Goal: Task Accomplishment & Management: Complete application form

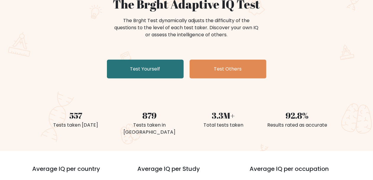
scroll to position [65, 0]
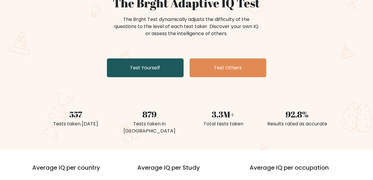
click at [157, 70] on link "Test Yourself" at bounding box center [145, 68] width 77 height 19
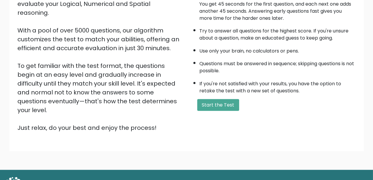
scroll to position [90, 0]
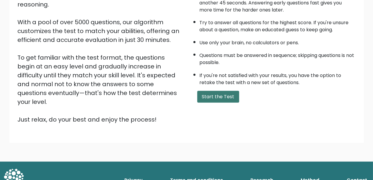
click at [222, 98] on button "Start the Test" at bounding box center [218, 97] width 42 height 12
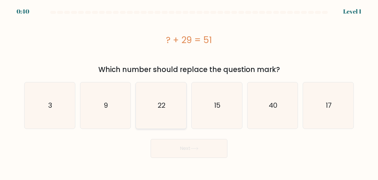
click at [162, 114] on icon "22" at bounding box center [161, 105] width 46 height 46
click at [189, 92] on input "c. 22" at bounding box center [189, 90] width 0 height 1
radio input "true"
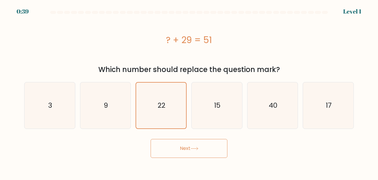
click at [212, 145] on button "Next" at bounding box center [189, 148] width 77 height 19
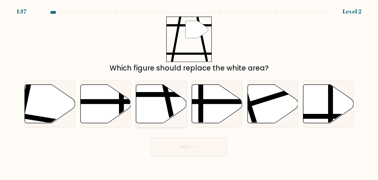
click at [162, 109] on icon at bounding box center [161, 104] width 51 height 39
click at [189, 92] on input "c." at bounding box center [189, 90] width 0 height 1
radio input "true"
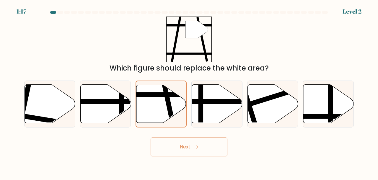
click at [207, 150] on button "Next" at bounding box center [189, 147] width 77 height 19
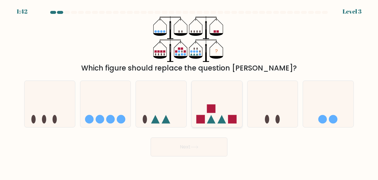
click at [222, 102] on icon at bounding box center [217, 104] width 51 height 42
click at [189, 92] on input "d." at bounding box center [189, 90] width 0 height 1
radio input "true"
click at [202, 145] on button "Next" at bounding box center [189, 147] width 77 height 19
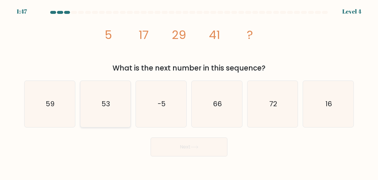
click at [109, 107] on text "53" at bounding box center [106, 104] width 9 height 10
click at [189, 92] on input "b. 53" at bounding box center [189, 90] width 0 height 1
radio input "true"
click at [216, 141] on button "Next" at bounding box center [189, 147] width 77 height 19
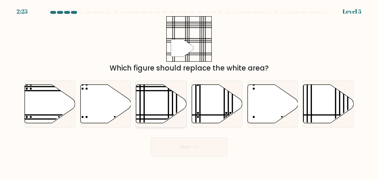
click at [163, 102] on icon at bounding box center [161, 104] width 51 height 39
click at [189, 92] on input "c." at bounding box center [189, 90] width 0 height 1
radio input "true"
click at [214, 141] on button "Next" at bounding box center [189, 147] width 77 height 19
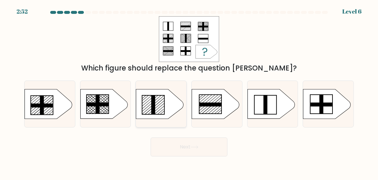
click at [150, 107] on icon at bounding box center [159, 105] width 47 height 30
click at [189, 92] on input "c." at bounding box center [189, 90] width 0 height 1
radio input "true"
click at [191, 147] on button "Next" at bounding box center [189, 147] width 77 height 19
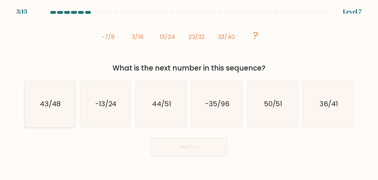
click at [53, 110] on icon "43/48" at bounding box center [50, 104] width 46 height 46
click at [189, 92] on input "a. 43/48" at bounding box center [189, 90] width 0 height 1
radio input "true"
click at [180, 155] on button "Next" at bounding box center [189, 147] width 77 height 19
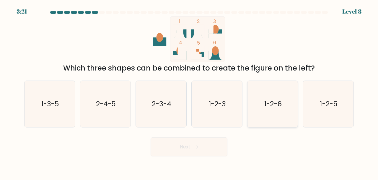
click at [263, 93] on icon "1-2-6" at bounding box center [273, 104] width 46 height 46
click at [189, 92] on input "e. 1-2-6" at bounding box center [189, 90] width 0 height 1
radio input "true"
click at [192, 148] on button "Next" at bounding box center [189, 147] width 77 height 19
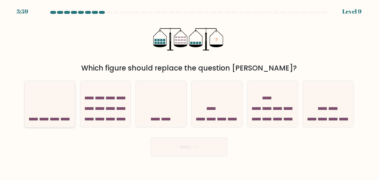
click at [57, 118] on rect at bounding box center [55, 119] width 9 height 2
click at [189, 92] on input "a." at bounding box center [189, 90] width 0 height 1
radio input "true"
click at [205, 148] on button "Next" at bounding box center [189, 147] width 77 height 19
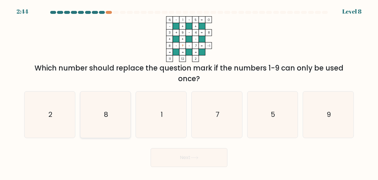
click at [112, 104] on icon "8" at bounding box center [105, 115] width 46 height 46
click at [189, 92] on input "b. 8" at bounding box center [189, 90] width 0 height 1
radio input "true"
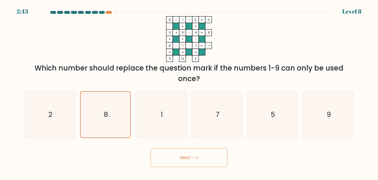
click at [199, 162] on button "Next" at bounding box center [189, 157] width 77 height 19
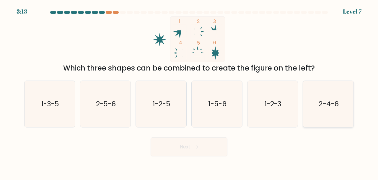
click at [329, 104] on text "2-4-6" at bounding box center [329, 104] width 20 height 10
click at [189, 92] on input "f. 2-4-6" at bounding box center [189, 90] width 0 height 1
radio input "true"
click at [191, 147] on button "Next" at bounding box center [189, 147] width 77 height 19
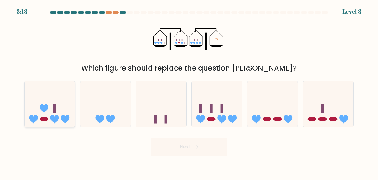
click at [57, 107] on icon at bounding box center [50, 104] width 51 height 42
click at [189, 92] on input "a." at bounding box center [189, 90] width 0 height 1
radio input "true"
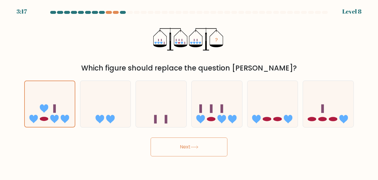
click at [192, 148] on button "Next" at bounding box center [189, 147] width 77 height 19
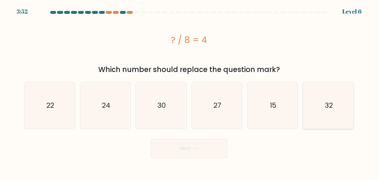
click at [330, 104] on text "32" at bounding box center [329, 106] width 8 height 10
click at [189, 92] on input "f. 32" at bounding box center [189, 90] width 0 height 1
radio input "true"
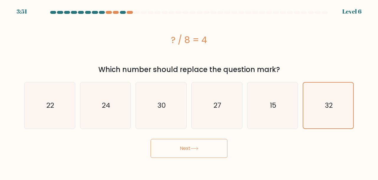
click at [203, 155] on button "Next" at bounding box center [189, 148] width 77 height 19
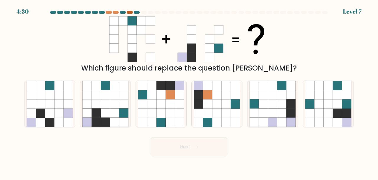
click at [130, 12] on div at bounding box center [130, 12] width 6 height 3
click at [272, 102] on icon at bounding box center [272, 104] width 9 height 9
click at [189, 92] on input "e." at bounding box center [189, 90] width 0 height 1
radio input "true"
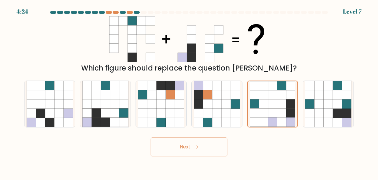
click at [199, 152] on button "Next" at bounding box center [189, 147] width 77 height 19
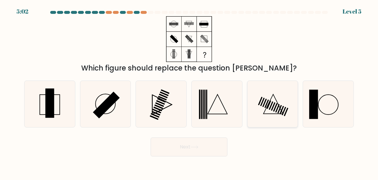
click at [273, 106] on rect at bounding box center [273, 107] width 4 height 9
click at [189, 92] on input "e." at bounding box center [189, 90] width 0 height 1
radio input "true"
click at [201, 150] on button "Next" at bounding box center [189, 147] width 77 height 19
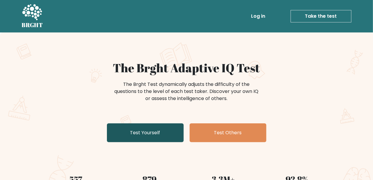
click at [164, 137] on link "Test Yourself" at bounding box center [145, 133] width 77 height 19
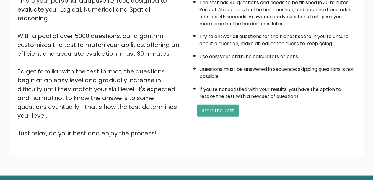
scroll to position [90, 0]
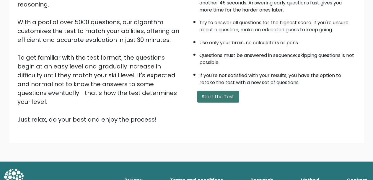
click at [225, 95] on button "Start the Test" at bounding box center [218, 97] width 42 height 12
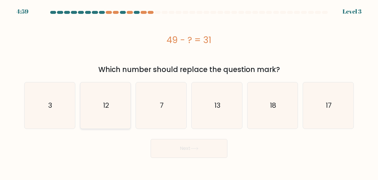
click at [114, 103] on icon "12" at bounding box center [105, 105] width 46 height 46
click at [189, 92] on input "b. 12" at bounding box center [189, 90] width 0 height 1
radio input "true"
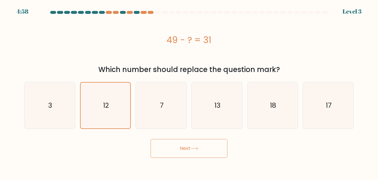
click at [212, 148] on button "Next" at bounding box center [189, 148] width 77 height 19
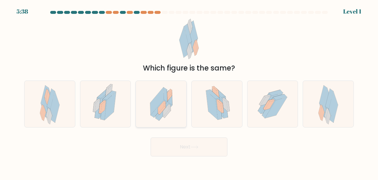
click at [171, 100] on icon at bounding box center [170, 98] width 4 height 14
click at [189, 92] on input "c." at bounding box center [189, 90] width 0 height 1
radio input "true"
click at [210, 153] on button "Next" at bounding box center [189, 147] width 77 height 19
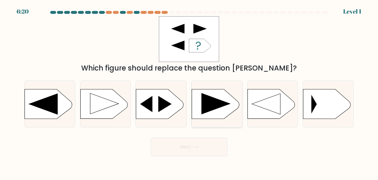
click at [223, 104] on icon at bounding box center [216, 103] width 29 height 21
click at [189, 92] on input "d." at bounding box center [189, 90] width 0 height 1
radio input "true"
click at [215, 153] on button "Next" at bounding box center [189, 147] width 77 height 19
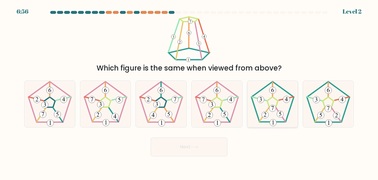
click at [277, 104] on 171 at bounding box center [272, 102] width 11 height 10
click at [189, 92] on input "e." at bounding box center [189, 90] width 0 height 1
radio input "true"
click at [212, 143] on button "Next" at bounding box center [189, 147] width 77 height 19
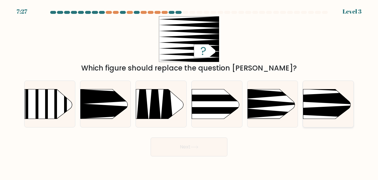
click at [327, 107] on icon at bounding box center [293, 111] width 132 height 12
click at [189, 92] on input "f." at bounding box center [189, 90] width 0 height 1
radio input "true"
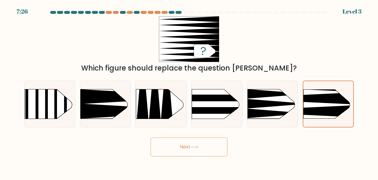
click at [213, 145] on button "Next" at bounding box center [189, 147] width 77 height 19
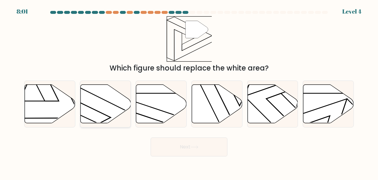
click at [115, 100] on icon at bounding box center [105, 104] width 51 height 39
click at [189, 92] on input "b." at bounding box center [189, 90] width 0 height 1
radio input "true"
click at [215, 146] on button "Next" at bounding box center [189, 147] width 77 height 19
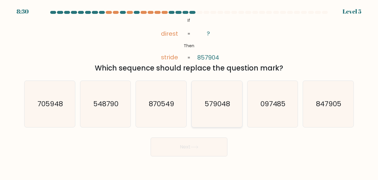
click at [220, 110] on icon "579048" at bounding box center [217, 104] width 46 height 46
click at [189, 92] on input "d. 579048" at bounding box center [189, 90] width 0 height 1
radio input "true"
click at [190, 147] on button "Next" at bounding box center [189, 147] width 77 height 19
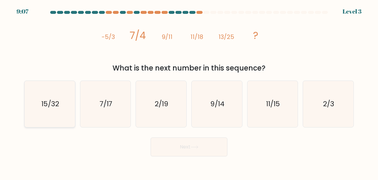
click at [51, 109] on icon "15/32" at bounding box center [50, 104] width 46 height 46
click at [189, 92] on input "a. 15/32" at bounding box center [189, 90] width 0 height 1
radio input "true"
click at [166, 156] on button "Next" at bounding box center [189, 147] width 77 height 19
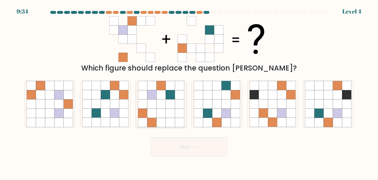
click at [162, 111] on icon at bounding box center [161, 113] width 9 height 9
click at [189, 92] on input "c." at bounding box center [189, 90] width 0 height 1
radio input "true"
click at [184, 156] on button "Next" at bounding box center [189, 147] width 77 height 19
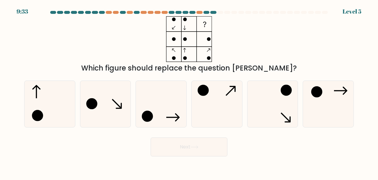
click at [179, 147] on button "Next" at bounding box center [189, 147] width 77 height 19
click at [267, 122] on icon at bounding box center [273, 104] width 46 height 46
click at [189, 92] on input "e." at bounding box center [189, 90] width 0 height 1
radio input "true"
click at [199, 150] on button "Next" at bounding box center [189, 147] width 77 height 19
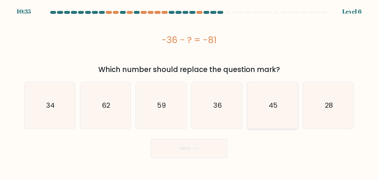
click at [279, 117] on icon "45" at bounding box center [273, 105] width 46 height 46
click at [189, 92] on input "e. 45" at bounding box center [189, 90] width 0 height 1
radio input "true"
click at [186, 151] on button "Next" at bounding box center [189, 148] width 77 height 19
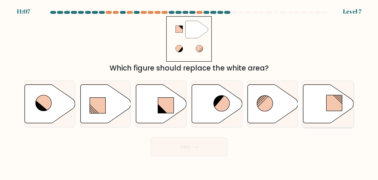
click at [336, 103] on rect at bounding box center [335, 103] width 16 height 16
click at [189, 92] on input "f." at bounding box center [189, 90] width 0 height 1
radio input "true"
click at [166, 154] on button "Next" at bounding box center [189, 147] width 77 height 19
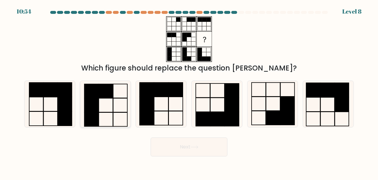
click at [101, 107] on icon at bounding box center [105, 104] width 46 height 46
click at [189, 92] on input "b." at bounding box center [189, 90] width 0 height 1
radio input "true"
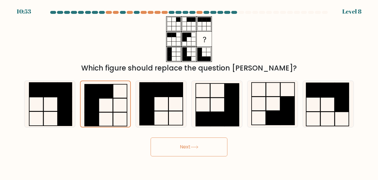
click at [191, 148] on button "Next" at bounding box center [189, 147] width 77 height 19
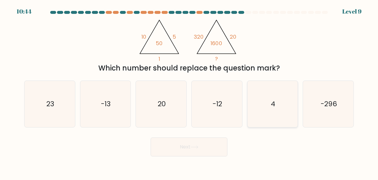
click at [270, 113] on icon "4" at bounding box center [273, 104] width 46 height 46
click at [189, 92] on input "e. 4" at bounding box center [189, 90] width 0 height 1
radio input "true"
click at [223, 145] on button "Next" at bounding box center [189, 147] width 77 height 19
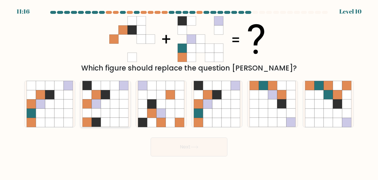
click at [114, 107] on icon at bounding box center [114, 104] width 9 height 9
click at [189, 92] on input "b." at bounding box center [189, 90] width 0 height 1
radio input "true"
click at [212, 143] on button "Next" at bounding box center [189, 147] width 77 height 19
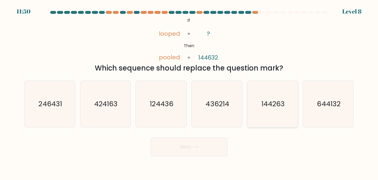
click at [283, 113] on icon "144263" at bounding box center [273, 104] width 46 height 46
click at [189, 92] on input "e. 144263" at bounding box center [189, 90] width 0 height 1
radio input "true"
click at [219, 142] on button "Next" at bounding box center [189, 147] width 77 height 19
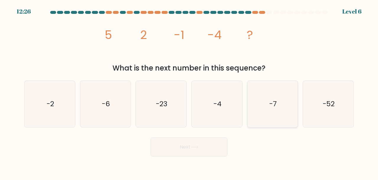
click at [275, 113] on icon "-7" at bounding box center [273, 104] width 46 height 46
click at [189, 92] on input "e. -7" at bounding box center [189, 90] width 0 height 1
radio input "true"
click at [205, 162] on body "12:26 Level 6" at bounding box center [189, 90] width 378 height 180
click at [206, 151] on button "Next" at bounding box center [189, 147] width 77 height 19
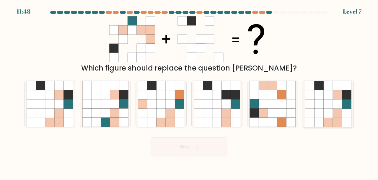
click at [353, 109] on div at bounding box center [328, 104] width 51 height 47
click at [189, 92] on input "f." at bounding box center [189, 90] width 0 height 1
radio input "true"
click at [208, 140] on button "Next" at bounding box center [189, 147] width 77 height 19
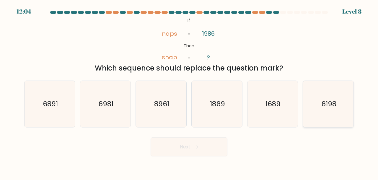
click at [337, 110] on icon "6198" at bounding box center [328, 104] width 46 height 46
click at [189, 92] on input "f. 6198" at bounding box center [189, 90] width 0 height 1
radio input "true"
click at [198, 152] on button "Next" at bounding box center [189, 147] width 77 height 19
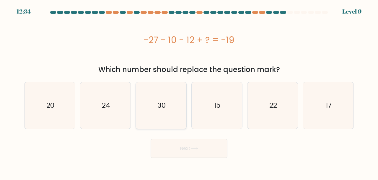
click at [165, 110] on text "30" at bounding box center [162, 106] width 8 height 10
click at [189, 92] on input "c. 30" at bounding box center [189, 90] width 0 height 1
radio input "true"
click at [205, 152] on button "Next" at bounding box center [189, 148] width 77 height 19
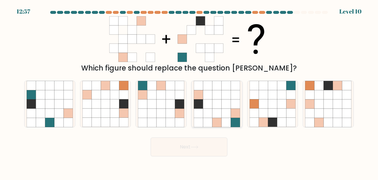
click at [212, 116] on icon at bounding box center [207, 113] width 9 height 9
click at [189, 92] on input "d." at bounding box center [189, 90] width 0 height 1
radio input "true"
click at [191, 147] on button "Next" at bounding box center [189, 147] width 77 height 19
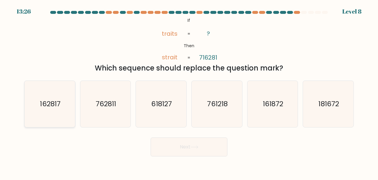
click at [43, 119] on icon "162817" at bounding box center [50, 104] width 46 height 46
click at [189, 92] on input "a. 162817" at bounding box center [189, 90] width 0 height 1
radio input "true"
click at [201, 154] on button "Next" at bounding box center [189, 147] width 77 height 19
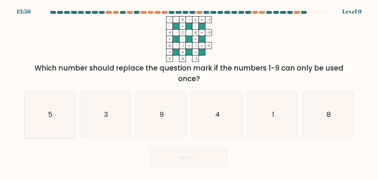
click at [35, 131] on icon "5" at bounding box center [50, 115] width 46 height 46
click at [189, 92] on input "a. 5" at bounding box center [189, 90] width 0 height 1
radio input "true"
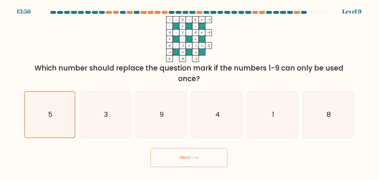
click at [203, 162] on button "Next" at bounding box center [189, 157] width 77 height 19
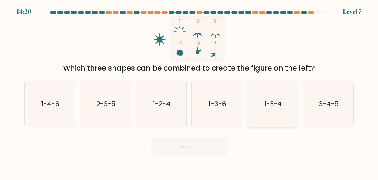
click at [273, 109] on icon "1-3-4" at bounding box center [273, 104] width 46 height 46
click at [189, 92] on input "e. 1-3-4" at bounding box center [189, 90] width 0 height 1
radio input "true"
click at [204, 151] on button "Next" at bounding box center [189, 147] width 77 height 19
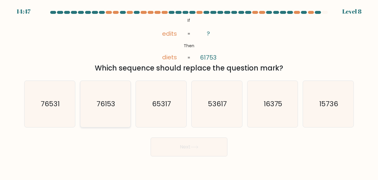
click at [101, 113] on icon "76153" at bounding box center [105, 104] width 46 height 46
click at [189, 92] on input "b. 76153" at bounding box center [189, 90] width 0 height 1
radio input "true"
click at [171, 151] on button "Next" at bounding box center [189, 147] width 77 height 19
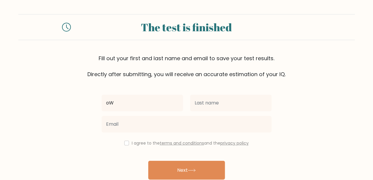
type input "o"
type input "Owen"
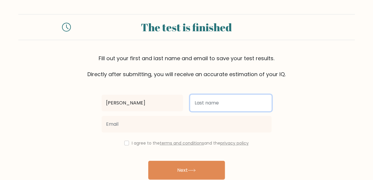
click at [235, 105] on input "text" at bounding box center [231, 103] width 82 height 17
type input "Frejus"
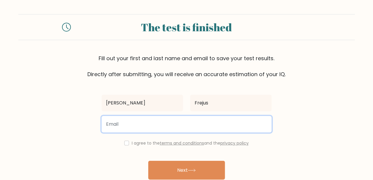
click at [185, 125] on input "email" at bounding box center [187, 124] width 170 height 17
type input "erowen2004@gmail.com"
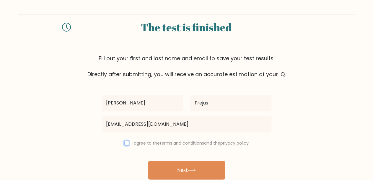
click at [125, 144] on input "checkbox" at bounding box center [126, 143] width 5 height 5
checkbox input "true"
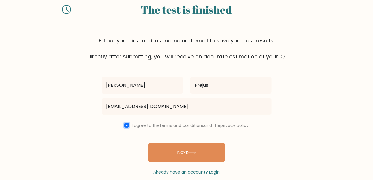
scroll to position [27, 0]
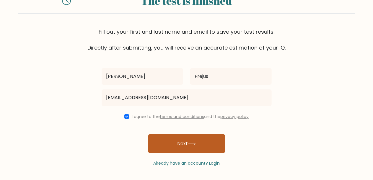
click at [199, 147] on button "Next" at bounding box center [186, 143] width 77 height 19
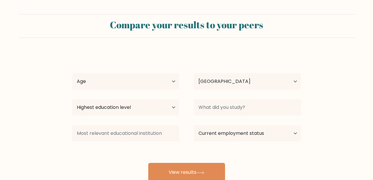
select select "BJ"
click at [87, 85] on select "Age Under [DEMOGRAPHIC_DATA] [DEMOGRAPHIC_DATA] [DEMOGRAPHIC_DATA] [DEMOGRAPHIC…" at bounding box center [126, 81] width 108 height 17
select select "18_24"
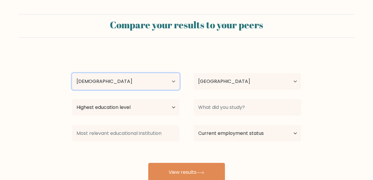
click at [72, 73] on select "Age Under [DEMOGRAPHIC_DATA] [DEMOGRAPHIC_DATA] [DEMOGRAPHIC_DATA] [DEMOGRAPHIC…" at bounding box center [126, 81] width 108 height 17
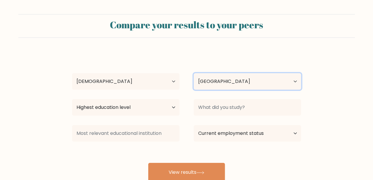
click at [248, 78] on select "Country [GEOGRAPHIC_DATA] [GEOGRAPHIC_DATA] [GEOGRAPHIC_DATA] [US_STATE] [GEOGR…" at bounding box center [248, 81] width 108 height 17
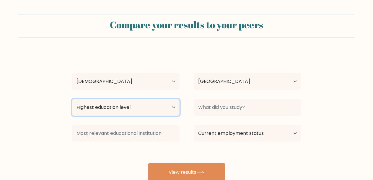
click at [169, 110] on select "Highest education level No schooling Primary Lower Secondary Upper Secondary Oc…" at bounding box center [126, 107] width 108 height 17
click at [50, 115] on form "Compare your results to your peers [PERSON_NAME] Age Under [DEMOGRAPHIC_DATA] […" at bounding box center [186, 98] width 373 height 168
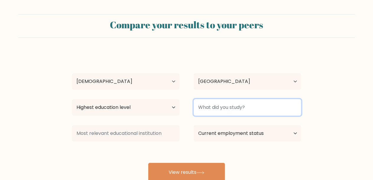
click at [288, 109] on input at bounding box center [248, 107] width 108 height 17
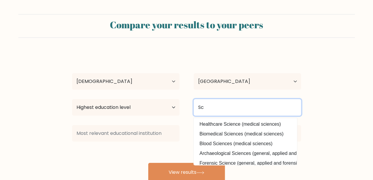
type input "S"
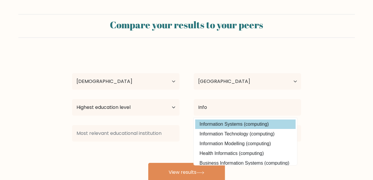
click at [267, 124] on option "Information Systems (computing)" at bounding box center [245, 124] width 100 height 9
type input "Information Systems"
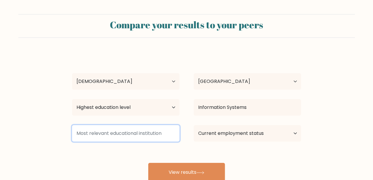
click at [141, 138] on input at bounding box center [126, 133] width 108 height 17
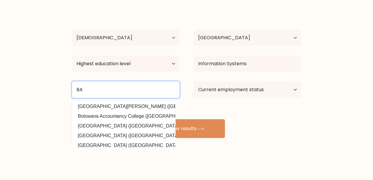
type input "B"
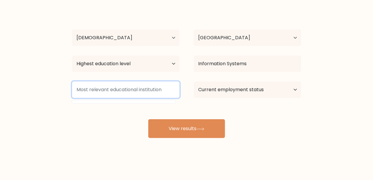
click at [85, 87] on input at bounding box center [126, 90] width 108 height 17
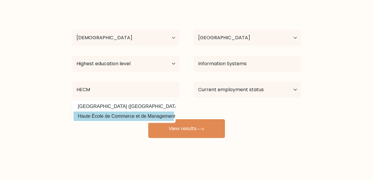
click at [145, 116] on option "Haute École de Commerce et de Management ([GEOGRAPHIC_DATA])" at bounding box center [124, 116] width 100 height 9
type input "Haute École de Commerce et de Management"
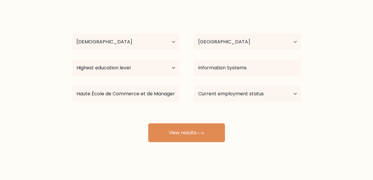
scroll to position [39, 0]
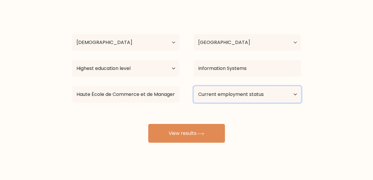
click at [283, 97] on select "Current employment status Employed Student Retired Other / prefer not to answer" at bounding box center [248, 94] width 108 height 17
select select "student"
click at [194, 86] on select "Current employment status Employed Student Retired Other / prefer not to answer" at bounding box center [248, 94] width 108 height 17
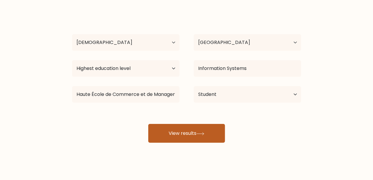
click at [177, 136] on button "View results" at bounding box center [186, 133] width 77 height 19
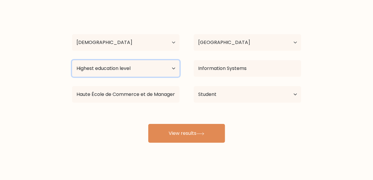
click at [173, 69] on select "Highest education level No schooling Primary Lower Secondary Upper Secondary Oc…" at bounding box center [126, 68] width 108 height 17
select select "bachelors_degree"
click at [72, 60] on select "Highest education level No schooling Primary Lower Secondary Upper Secondary Oc…" at bounding box center [126, 68] width 108 height 17
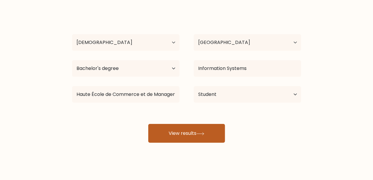
click at [175, 135] on button "View results" at bounding box center [186, 133] width 77 height 19
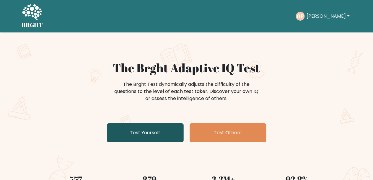
click at [135, 131] on link "Test Yourself" at bounding box center [145, 133] width 77 height 19
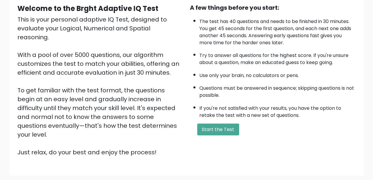
scroll to position [90, 0]
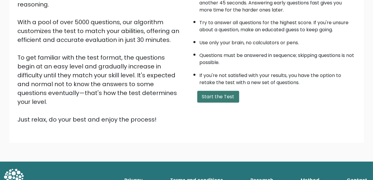
click at [218, 101] on button "Start the Test" at bounding box center [218, 97] width 42 height 12
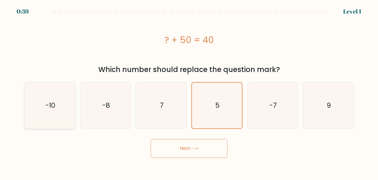
click at [58, 113] on icon "-10" at bounding box center [50, 105] width 46 height 46
click at [189, 92] on input "a. -10" at bounding box center [189, 90] width 0 height 1
radio input "true"
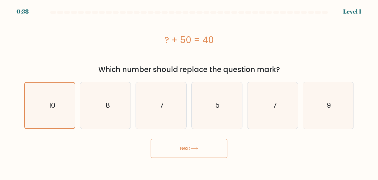
click at [196, 157] on button "Next" at bounding box center [189, 148] width 77 height 19
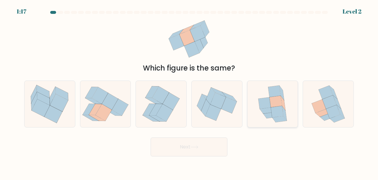
click at [271, 119] on icon at bounding box center [273, 104] width 38 height 46
click at [189, 92] on input "e." at bounding box center [189, 90] width 0 height 1
radio input "true"
click at [200, 151] on button "Next" at bounding box center [189, 147] width 77 height 19
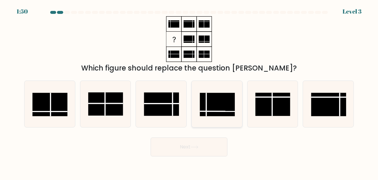
click at [209, 99] on rect at bounding box center [217, 104] width 35 height 23
click at [189, 92] on input "d." at bounding box center [189, 90] width 0 height 1
radio input "true"
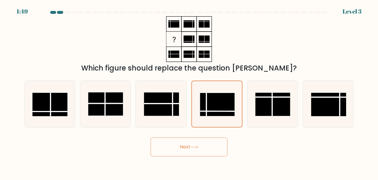
click at [207, 150] on button "Next" at bounding box center [189, 147] width 77 height 19
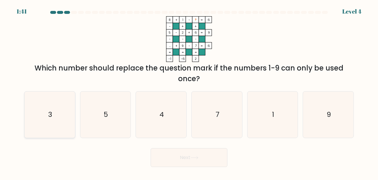
click at [43, 120] on icon "3" at bounding box center [50, 115] width 46 height 46
click at [189, 92] on input "a. 3" at bounding box center [189, 90] width 0 height 1
radio input "true"
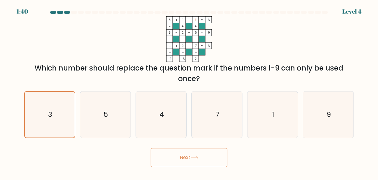
click at [163, 165] on button "Next" at bounding box center [189, 157] width 77 height 19
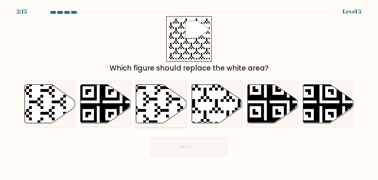
click at [164, 101] on icon at bounding box center [161, 104] width 51 height 39
click at [189, 92] on input "c." at bounding box center [189, 90] width 0 height 1
radio input "true"
click at [184, 145] on button "Next" at bounding box center [189, 147] width 77 height 19
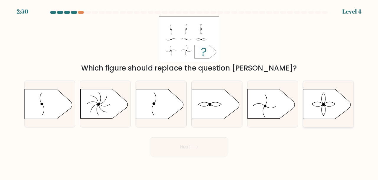
click at [314, 101] on icon at bounding box center [327, 105] width 47 height 30
click at [189, 92] on input "f." at bounding box center [189, 90] width 0 height 1
radio input "true"
click at [202, 148] on button "Next" at bounding box center [189, 147] width 77 height 19
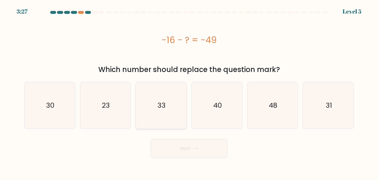
click at [163, 113] on icon "33" at bounding box center [161, 105] width 46 height 46
click at [189, 92] on input "c. 33" at bounding box center [189, 90] width 0 height 1
radio input "true"
click at [202, 156] on button "Next" at bounding box center [189, 148] width 77 height 19
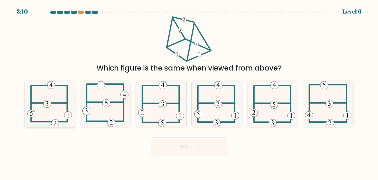
click at [51, 96] on icon at bounding box center [49, 104] width 44 height 46
click at [189, 92] on input "a." at bounding box center [189, 90] width 0 height 1
radio input "true"
click at [186, 150] on button "Next" at bounding box center [189, 147] width 77 height 19
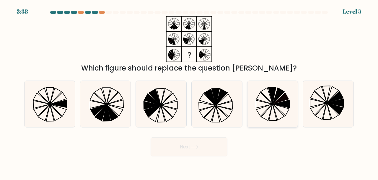
click at [279, 114] on icon at bounding box center [273, 104] width 46 height 46
click at [189, 92] on input "e." at bounding box center [189, 90] width 0 height 1
radio input "true"
click at [160, 105] on icon at bounding box center [155, 97] width 12 height 16
click at [189, 92] on input "c." at bounding box center [189, 90] width 0 height 1
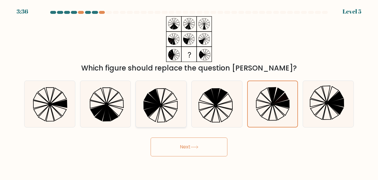
radio input "true"
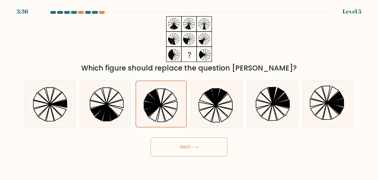
click at [187, 139] on button "Next" at bounding box center [189, 147] width 77 height 19
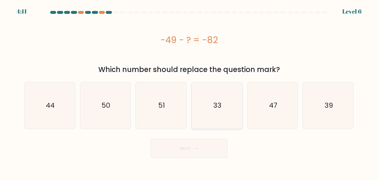
click at [220, 96] on icon "33" at bounding box center [217, 105] width 46 height 46
click at [189, 92] on input "d. 33" at bounding box center [189, 90] width 0 height 1
radio input "true"
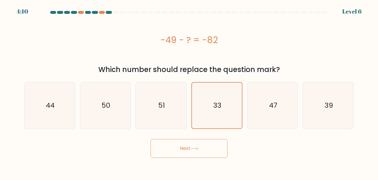
click at [188, 165] on body "4:10 Level 6 a." at bounding box center [189, 90] width 378 height 180
click at [184, 156] on button "Next" at bounding box center [189, 148] width 77 height 19
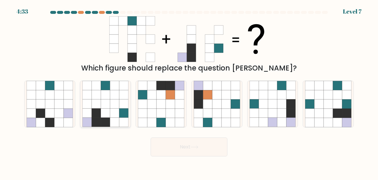
click at [100, 117] on icon at bounding box center [96, 113] width 9 height 9
click at [189, 92] on input "b." at bounding box center [189, 90] width 0 height 1
radio input "true"
click at [172, 151] on button "Next" at bounding box center [189, 147] width 77 height 19
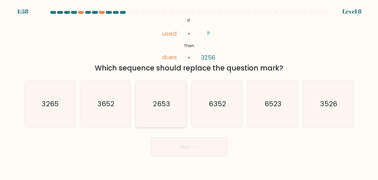
click at [161, 112] on icon "2653" at bounding box center [161, 104] width 46 height 46
click at [189, 92] on input "c. 2653" at bounding box center [189, 90] width 0 height 1
radio input "true"
click at [186, 148] on button "Next" at bounding box center [189, 147] width 77 height 19
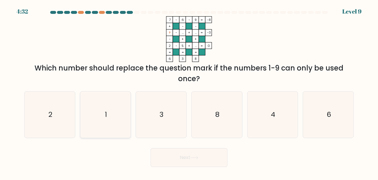
click at [104, 114] on icon "1" at bounding box center [105, 115] width 46 height 46
click at [189, 92] on input "b. 1" at bounding box center [189, 90] width 0 height 1
radio input "true"
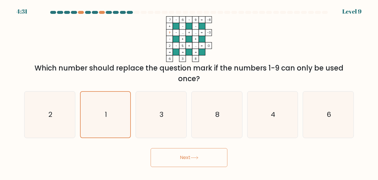
click at [171, 161] on button "Next" at bounding box center [189, 157] width 77 height 19
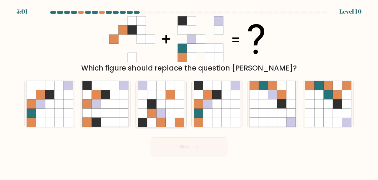
click at [161, 113] on icon at bounding box center [161, 113] width 9 height 9
click at [189, 92] on input "c." at bounding box center [189, 90] width 0 height 1
radio input "true"
click at [191, 150] on button "Next" at bounding box center [189, 147] width 77 height 19
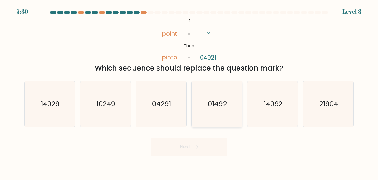
click at [226, 113] on icon "01492" at bounding box center [217, 104] width 46 height 46
click at [189, 92] on input "d. 01492" at bounding box center [189, 90] width 0 height 1
radio input "true"
click at [205, 151] on button "Next" at bounding box center [189, 147] width 77 height 19
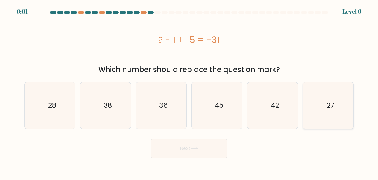
click at [328, 107] on text "-27" at bounding box center [328, 106] width 11 height 10
click at [189, 92] on input "f. -27" at bounding box center [189, 90] width 0 height 1
radio input "true"
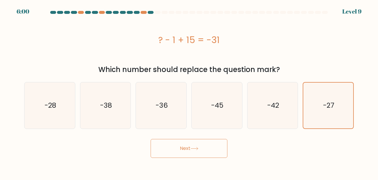
click at [215, 150] on button "Next" at bounding box center [189, 148] width 77 height 19
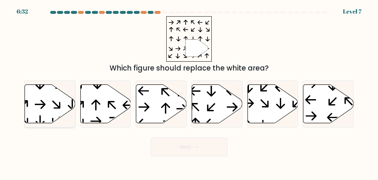
click at [60, 98] on icon at bounding box center [50, 104] width 51 height 39
click at [189, 92] on input "a." at bounding box center [189, 90] width 0 height 1
radio input "true"
click at [192, 145] on button "Next" at bounding box center [189, 147] width 77 height 19
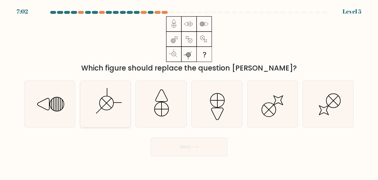
click at [100, 110] on icon at bounding box center [105, 104] width 46 height 46
click at [189, 92] on input "b." at bounding box center [189, 90] width 0 height 1
radio input "true"
click at [170, 154] on button "Next" at bounding box center [189, 147] width 77 height 19
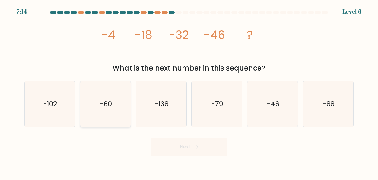
click at [107, 109] on text "-60" at bounding box center [106, 104] width 12 height 10
click at [189, 92] on input "b. -60" at bounding box center [189, 90] width 0 height 1
radio input "true"
click at [198, 148] on icon at bounding box center [194, 147] width 7 height 3
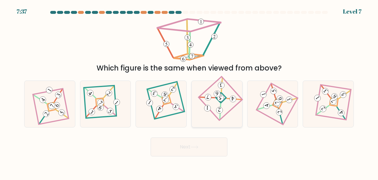
click at [227, 102] on icon at bounding box center [217, 104] width 32 height 37
click at [189, 92] on input "d." at bounding box center [189, 90] width 0 height 1
radio input "true"
click at [215, 142] on button "Next" at bounding box center [189, 147] width 77 height 19
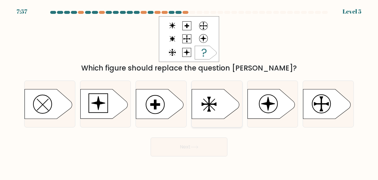
click at [195, 91] on icon at bounding box center [215, 105] width 47 height 30
click at [189, 91] on input "d." at bounding box center [189, 90] width 0 height 1
radio input "true"
click at [195, 91] on icon at bounding box center [215, 104] width 47 height 29
click at [189, 91] on input "d." at bounding box center [189, 90] width 0 height 1
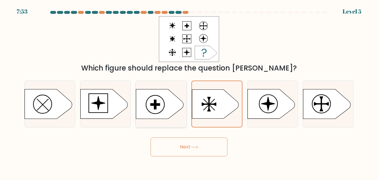
click at [155, 114] on icon at bounding box center [159, 105] width 47 height 30
click at [189, 92] on input "c." at bounding box center [189, 90] width 0 height 1
radio input "true"
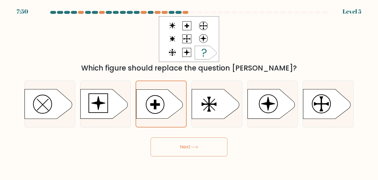
click at [194, 159] on body "7:50 Level 5 a." at bounding box center [189, 90] width 378 height 180
click at [198, 155] on button "Next" at bounding box center [189, 147] width 77 height 19
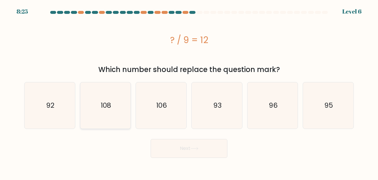
click at [103, 107] on text "108" at bounding box center [106, 106] width 10 height 10
click at [189, 92] on input "b. 108" at bounding box center [189, 90] width 0 height 1
radio input "true"
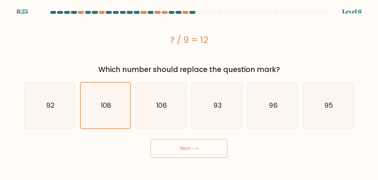
click at [168, 145] on button "Next" at bounding box center [189, 148] width 77 height 19
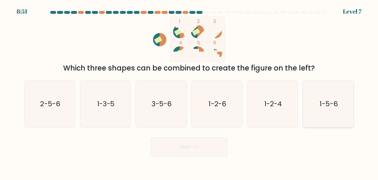
click at [335, 111] on icon "1-5-6" at bounding box center [328, 104] width 46 height 46
click at [189, 92] on input "f. 1-5-6" at bounding box center [189, 90] width 0 height 1
radio input "true"
click at [202, 148] on button "Next" at bounding box center [189, 147] width 77 height 19
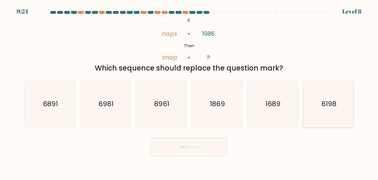
click at [328, 115] on icon "6198" at bounding box center [328, 104] width 46 height 46
click at [189, 92] on input "f. 6198" at bounding box center [189, 90] width 0 height 1
radio input "true"
click at [207, 153] on button "Next" at bounding box center [189, 147] width 77 height 19
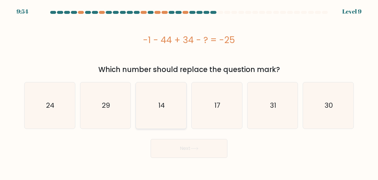
click at [168, 109] on icon "14" at bounding box center [161, 105] width 46 height 46
click at [189, 92] on input "c. 14" at bounding box center [189, 90] width 0 height 1
radio input "true"
click at [191, 148] on button "Next" at bounding box center [189, 148] width 77 height 19
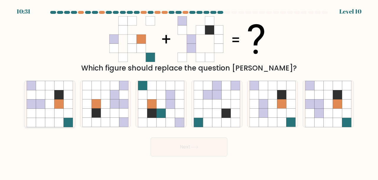
click at [48, 105] on icon at bounding box center [49, 104] width 9 height 9
click at [189, 92] on input "a." at bounding box center [189, 90] width 0 height 1
radio input "true"
click at [190, 148] on button "Next" at bounding box center [189, 147] width 77 height 19
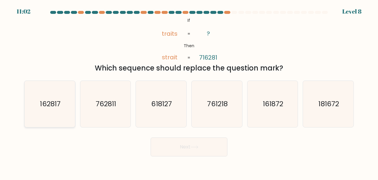
click at [56, 98] on icon "162817" at bounding box center [50, 104] width 46 height 46
click at [189, 92] on input "a. 162817" at bounding box center [189, 90] width 0 height 1
radio input "true"
click at [202, 152] on button "Next" at bounding box center [189, 147] width 77 height 19
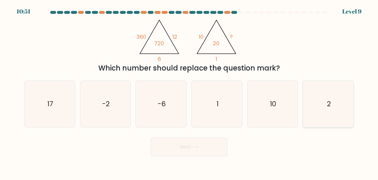
click at [329, 105] on text "2" at bounding box center [329, 104] width 4 height 10
click at [189, 92] on input "f. 2" at bounding box center [189, 90] width 0 height 1
radio input "true"
click at [210, 140] on button "Next" at bounding box center [189, 147] width 77 height 19
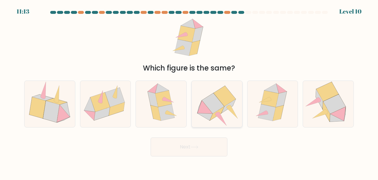
click at [223, 100] on icon at bounding box center [225, 96] width 22 height 20
click at [189, 92] on input "d." at bounding box center [189, 90] width 0 height 1
radio input "true"
click at [205, 147] on button "Next" at bounding box center [189, 147] width 77 height 19
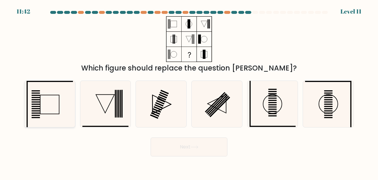
click at [41, 94] on icon at bounding box center [50, 104] width 46 height 46
click at [189, 92] on input "a." at bounding box center [189, 90] width 0 height 1
radio input "true"
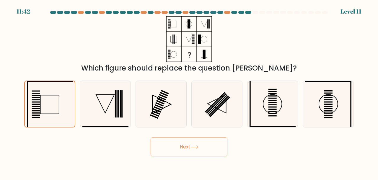
click at [209, 148] on button "Next" at bounding box center [189, 147] width 77 height 19
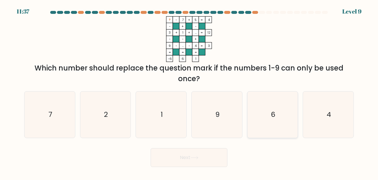
click at [274, 119] on text "6" at bounding box center [273, 115] width 4 height 10
click at [189, 92] on input "e. 6" at bounding box center [189, 90] width 0 height 1
radio input "true"
click at [207, 153] on button "Next" at bounding box center [189, 157] width 77 height 19
click at [210, 164] on button "Next" at bounding box center [189, 157] width 77 height 19
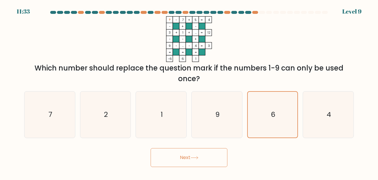
click at [206, 158] on button "Next" at bounding box center [189, 157] width 77 height 19
click at [205, 161] on button "Next" at bounding box center [189, 157] width 77 height 19
click at [199, 157] on icon at bounding box center [195, 157] width 8 height 3
click at [192, 156] on button "Next" at bounding box center [189, 157] width 77 height 19
click at [189, 157] on button "Next" at bounding box center [189, 157] width 77 height 19
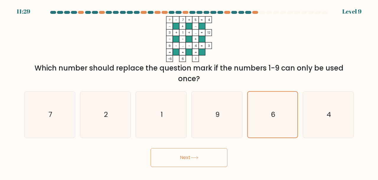
click at [189, 157] on button "Next" at bounding box center [189, 157] width 77 height 19
click at [223, 125] on icon "9" at bounding box center [217, 115] width 46 height 46
click at [189, 92] on input "d. 9" at bounding box center [189, 90] width 0 height 1
radio input "true"
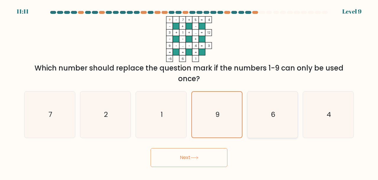
click at [268, 119] on icon "6" at bounding box center [273, 115] width 46 height 46
click at [189, 92] on input "e. 6" at bounding box center [189, 90] width 0 height 1
radio input "true"
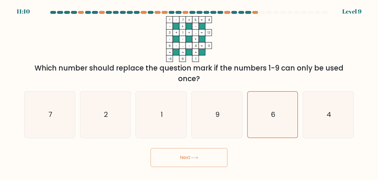
click at [200, 160] on button "Next" at bounding box center [189, 157] width 77 height 19
click at [205, 162] on button "Next" at bounding box center [189, 157] width 77 height 19
click at [206, 166] on button "Next" at bounding box center [189, 157] width 77 height 19
click at [210, 164] on button "Next" at bounding box center [189, 157] width 77 height 19
click at [211, 160] on button "Next" at bounding box center [189, 157] width 77 height 19
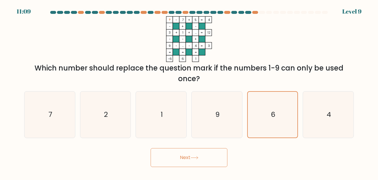
click at [212, 159] on button "Next" at bounding box center [189, 157] width 77 height 19
click at [199, 161] on button "Next" at bounding box center [189, 157] width 77 height 19
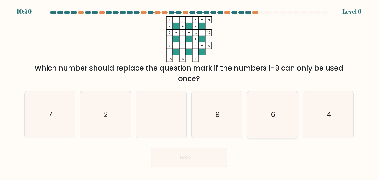
click at [281, 117] on icon "6" at bounding box center [273, 115] width 46 height 46
click at [189, 92] on input "e. 6" at bounding box center [189, 90] width 0 height 1
radio input "true"
click at [220, 158] on button "Next" at bounding box center [189, 157] width 77 height 19
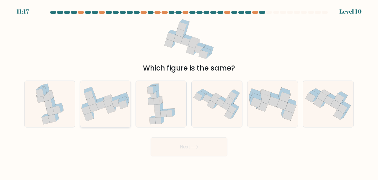
click at [109, 111] on icon at bounding box center [110, 109] width 9 height 9
click at [189, 92] on input "b." at bounding box center [189, 90] width 0 height 1
radio input "true"
click at [202, 147] on button "Next" at bounding box center [189, 147] width 77 height 19
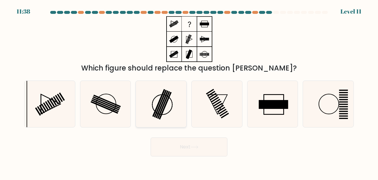
click at [166, 108] on icon at bounding box center [161, 104] width 46 height 46
click at [189, 92] on input "c." at bounding box center [189, 90] width 0 height 1
radio input "true"
click at [192, 146] on button "Next" at bounding box center [189, 147] width 77 height 19
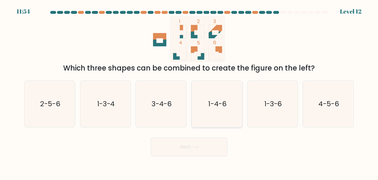
click at [225, 121] on icon "1-4-6" at bounding box center [217, 104] width 46 height 46
click at [189, 92] on input "d. 1-4-6" at bounding box center [189, 90] width 0 height 1
radio input "true"
click at [196, 162] on body "11:53 Level 12" at bounding box center [189, 90] width 378 height 180
click at [201, 143] on button "Next" at bounding box center [189, 147] width 77 height 19
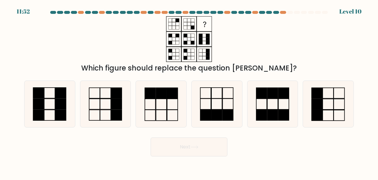
click at [206, 147] on button "Next" at bounding box center [189, 147] width 77 height 19
click at [260, 137] on div "Next" at bounding box center [189, 146] width 337 height 22
click at [164, 104] on icon at bounding box center [161, 104] width 46 height 46
click at [189, 92] on input "c." at bounding box center [189, 90] width 0 height 1
radio input "true"
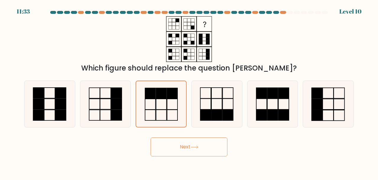
click at [194, 155] on button "Next" at bounding box center [189, 147] width 77 height 19
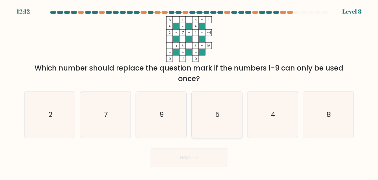
click at [216, 121] on icon "5" at bounding box center [217, 115] width 46 height 46
click at [189, 92] on input "d. 5" at bounding box center [189, 90] width 0 height 1
radio input "true"
click at [188, 158] on button "Next" at bounding box center [189, 157] width 77 height 19
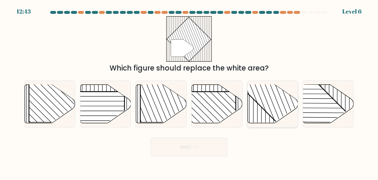
click at [273, 103] on rect at bounding box center [288, 84] width 99 height 99
click at [189, 92] on input "e." at bounding box center [189, 90] width 0 height 1
radio input "true"
click at [206, 144] on button "Next" at bounding box center [189, 147] width 77 height 19
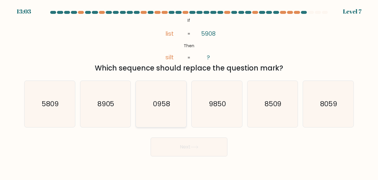
click at [168, 106] on text "0958" at bounding box center [161, 104] width 17 height 10
click at [189, 92] on input "c. 0958" at bounding box center [189, 90] width 0 height 1
radio input "true"
click at [217, 147] on button "Next" at bounding box center [189, 147] width 77 height 19
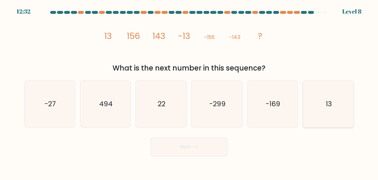
click at [336, 113] on icon "13" at bounding box center [328, 104] width 46 height 46
click at [189, 92] on input "f. 13" at bounding box center [189, 90] width 0 height 1
radio input "true"
click at [206, 150] on button "Next" at bounding box center [189, 147] width 77 height 19
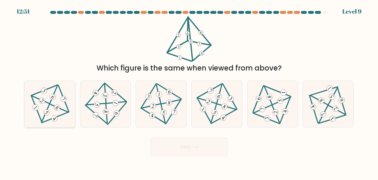
click at [46, 105] on icon at bounding box center [50, 104] width 38 height 37
click at [189, 92] on input "a." at bounding box center [189, 90] width 0 height 1
radio input "true"
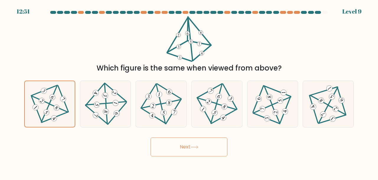
click at [190, 149] on button "Next" at bounding box center [189, 147] width 77 height 19
